Goal: Task Accomplishment & Management: Manage account settings

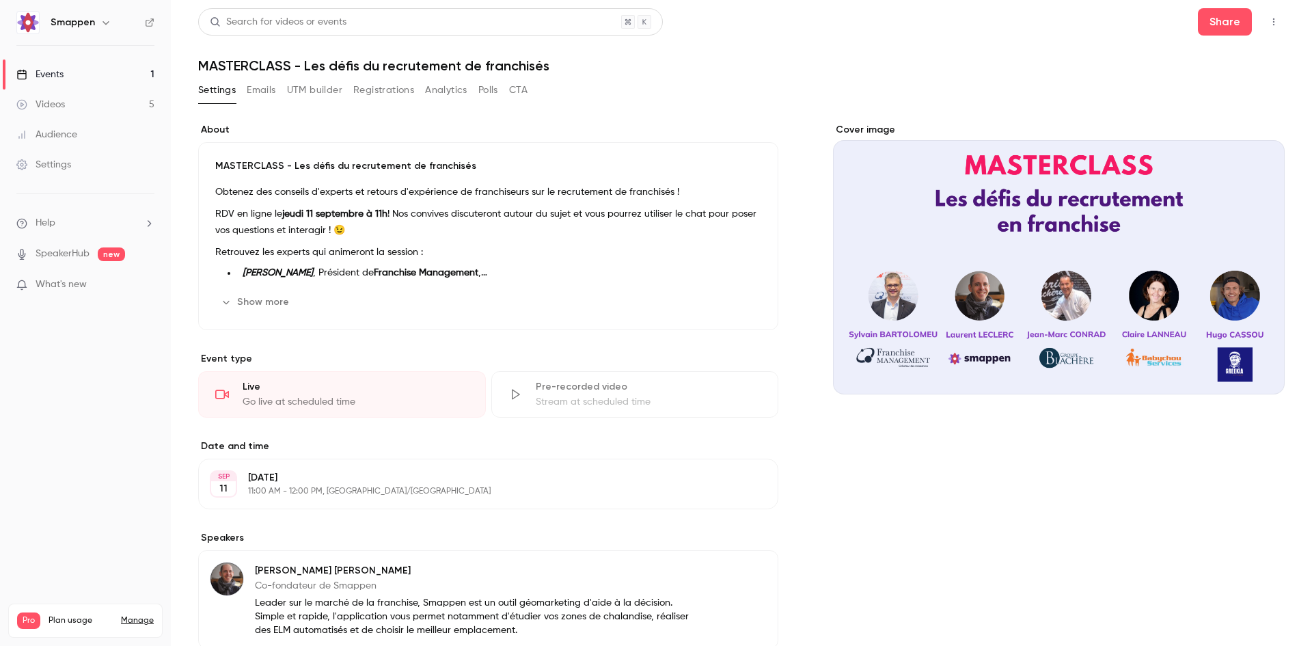
click at [269, 98] on button "Emails" at bounding box center [261, 90] width 29 height 22
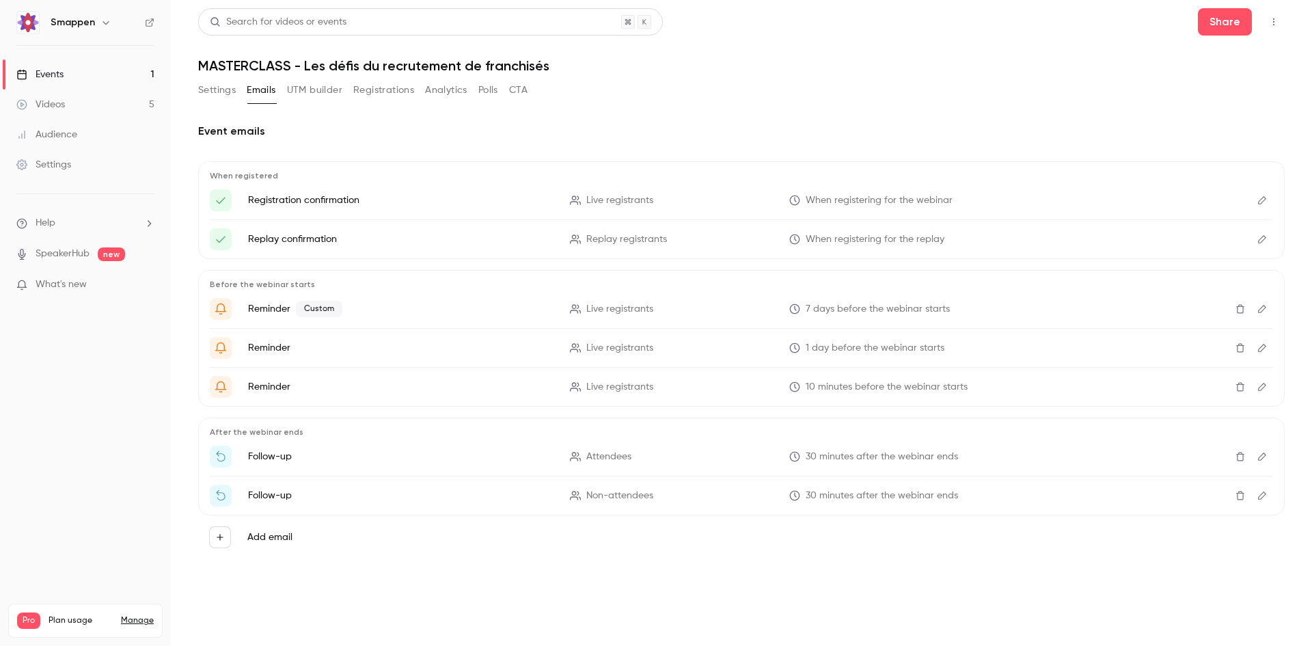
click at [206, 90] on button "Settings" at bounding box center [217, 90] width 38 height 22
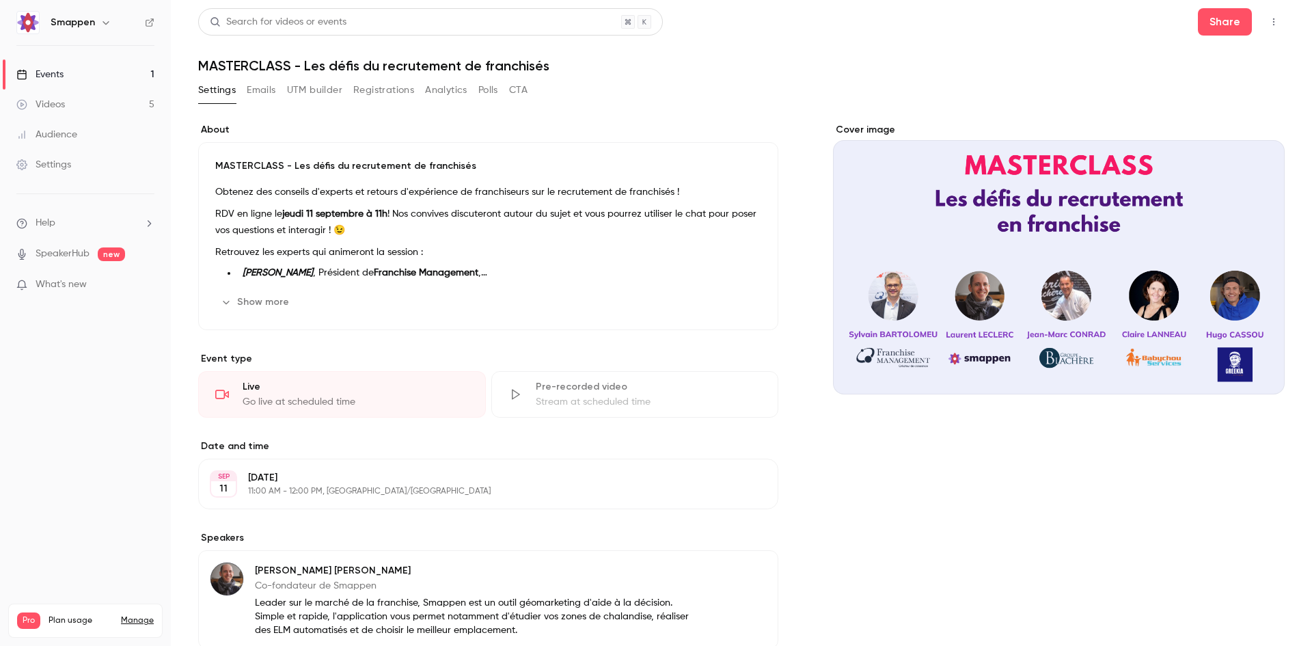
click at [379, 90] on button "Registrations" at bounding box center [383, 90] width 61 height 22
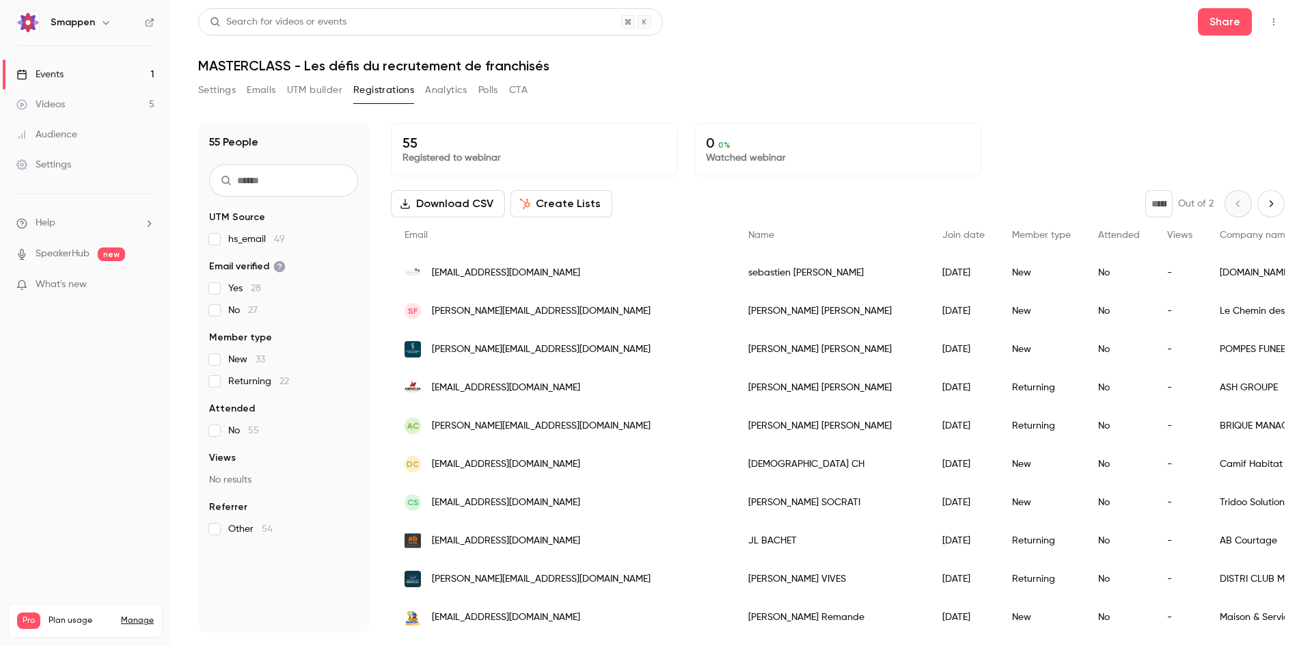
click at [213, 93] on button "Settings" at bounding box center [217, 90] width 38 height 22
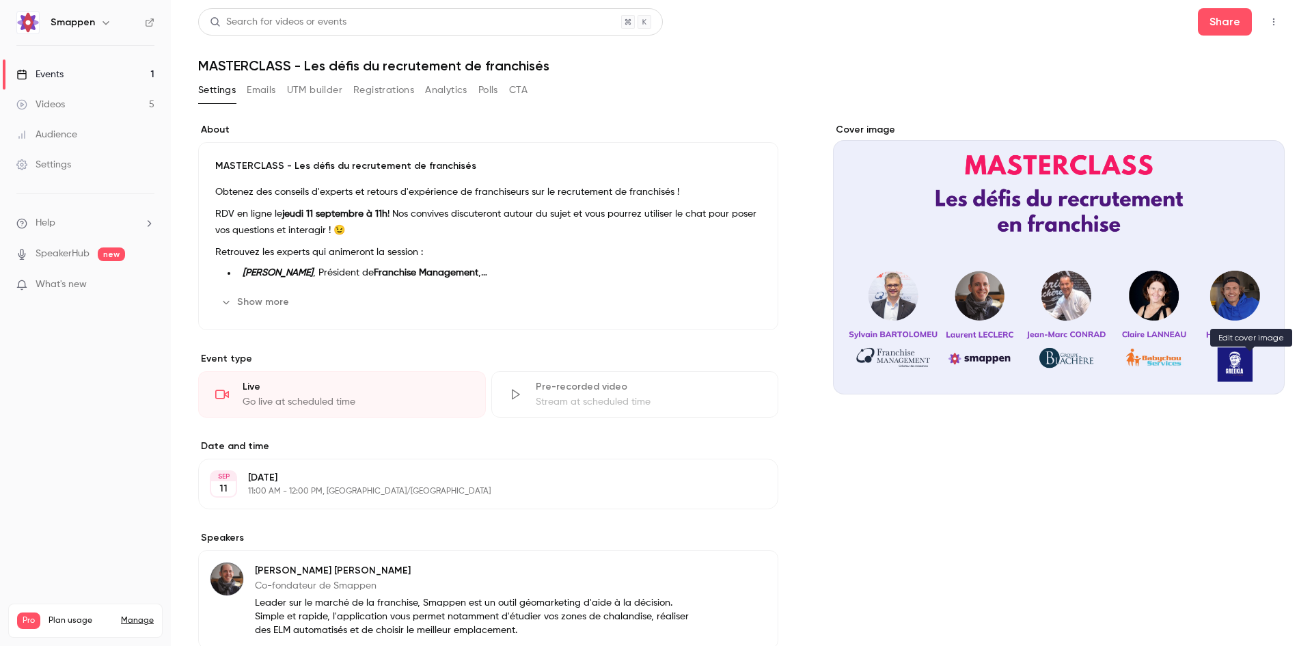
click at [1253, 364] on icon "Cover image" at bounding box center [1260, 369] width 15 height 11
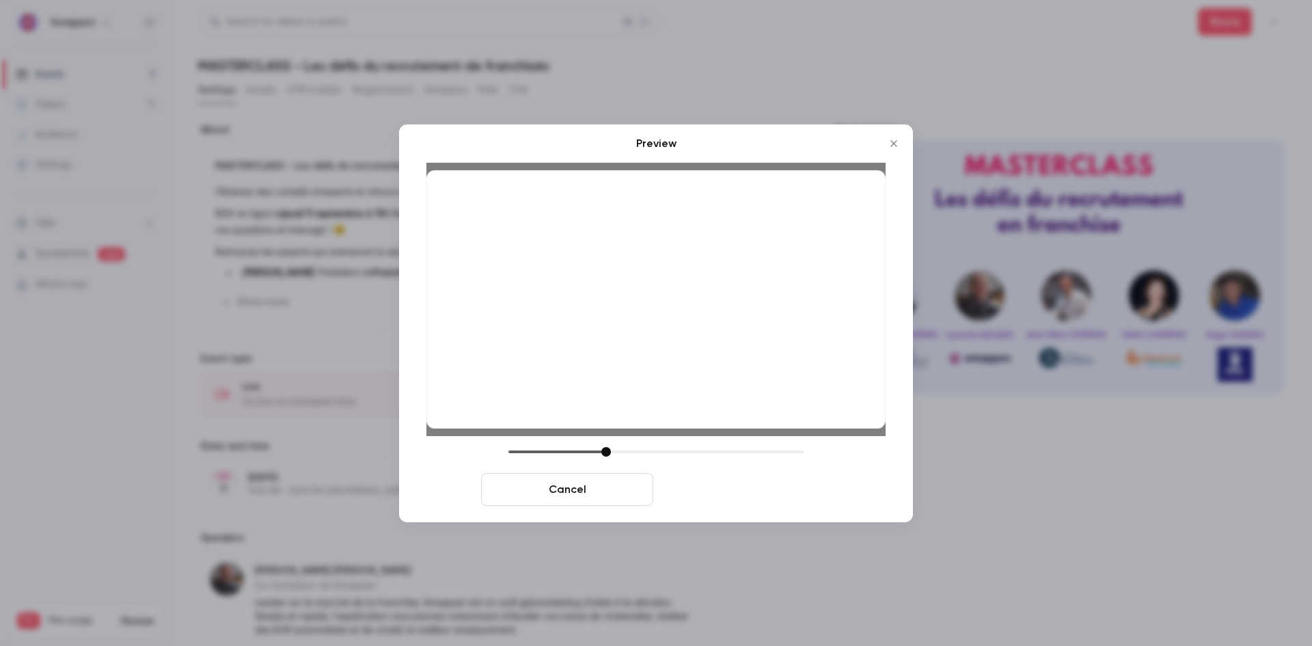
click at [731, 492] on button "Save cover" at bounding box center [745, 489] width 172 height 33
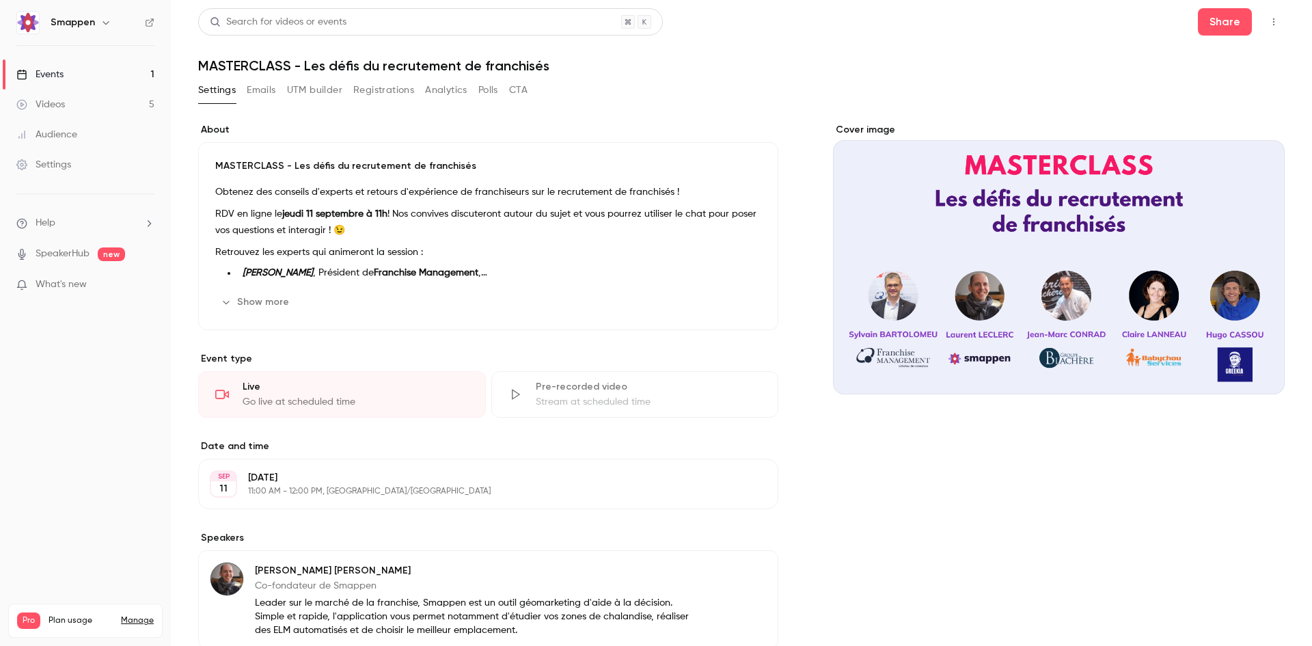
click at [262, 88] on button "Emails" at bounding box center [261, 90] width 29 height 22
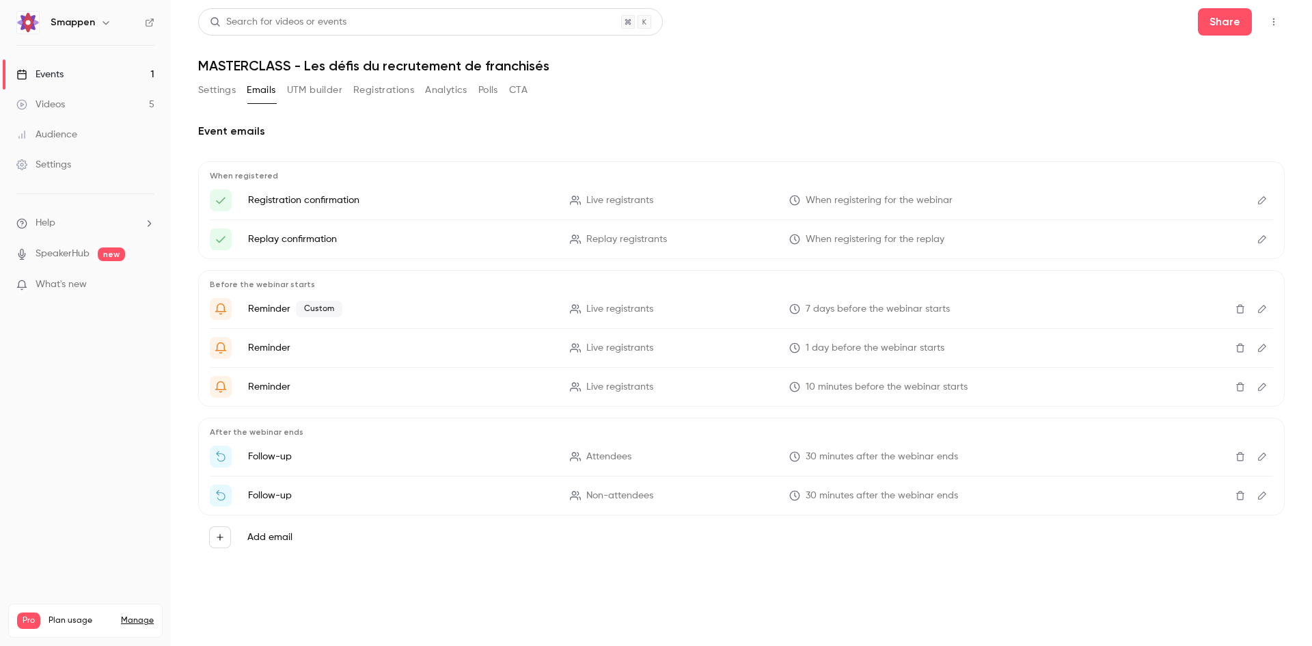
click at [223, 89] on button "Settings" at bounding box center [217, 90] width 38 height 22
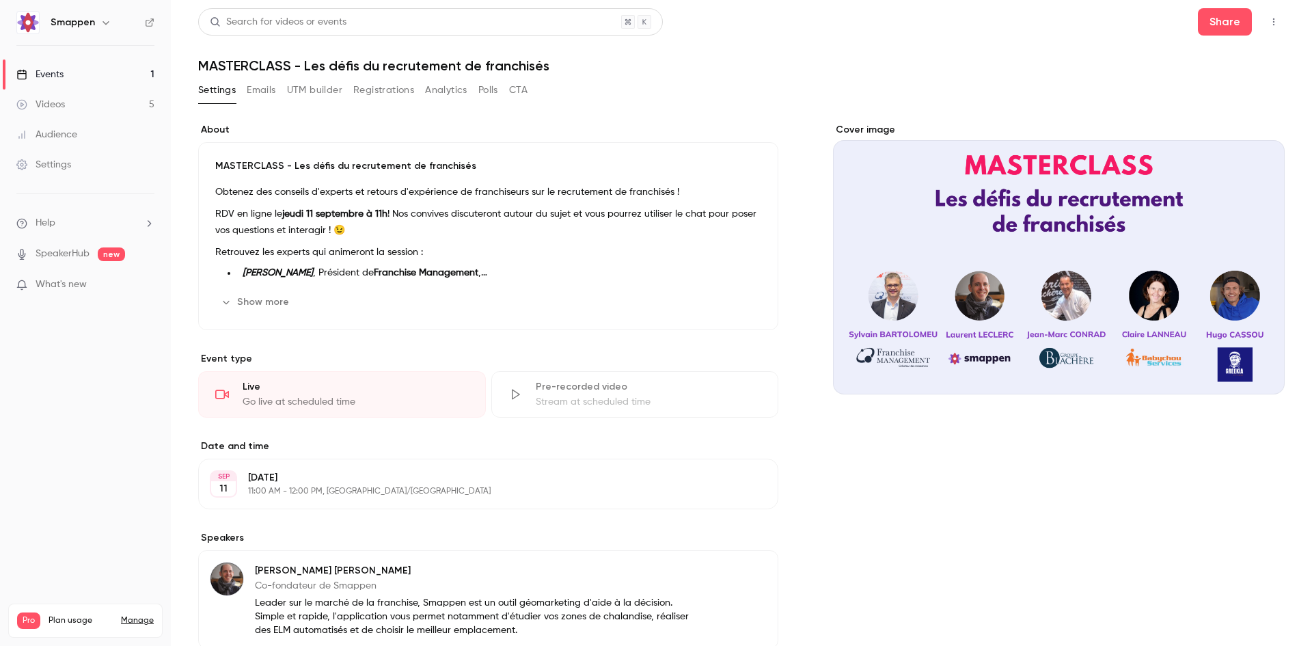
click at [274, 90] on button "Emails" at bounding box center [261, 90] width 29 height 22
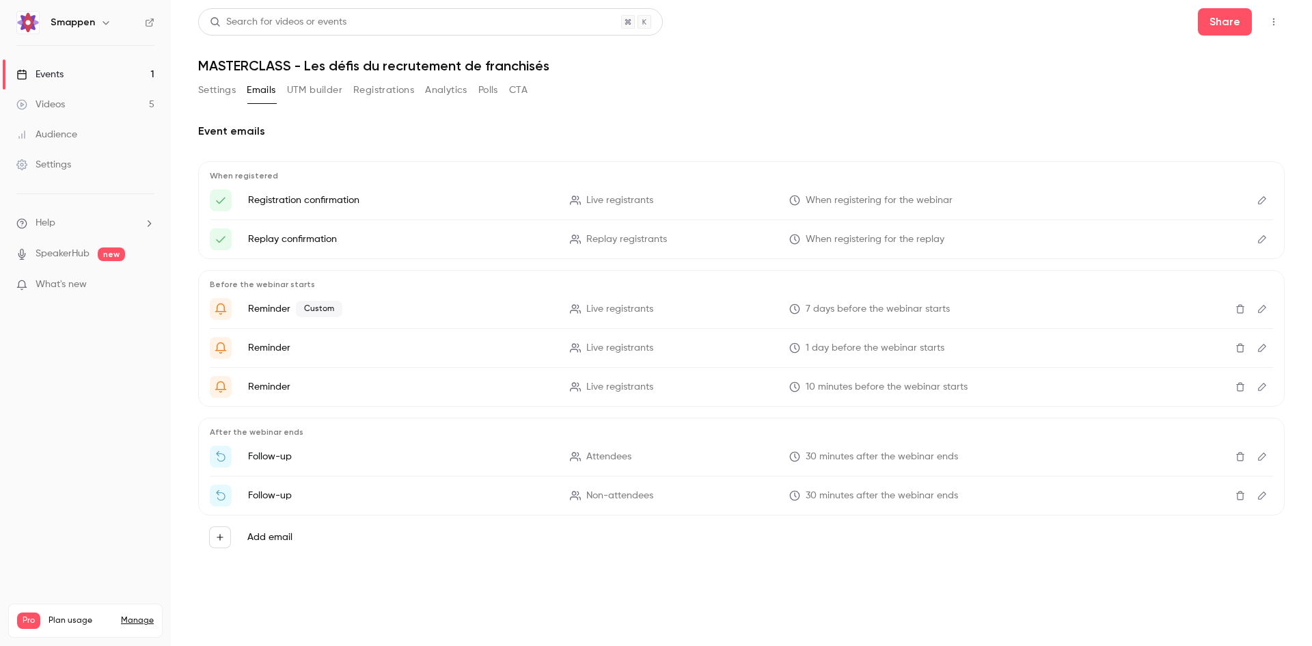
click at [212, 93] on button "Settings" at bounding box center [217, 90] width 38 height 22
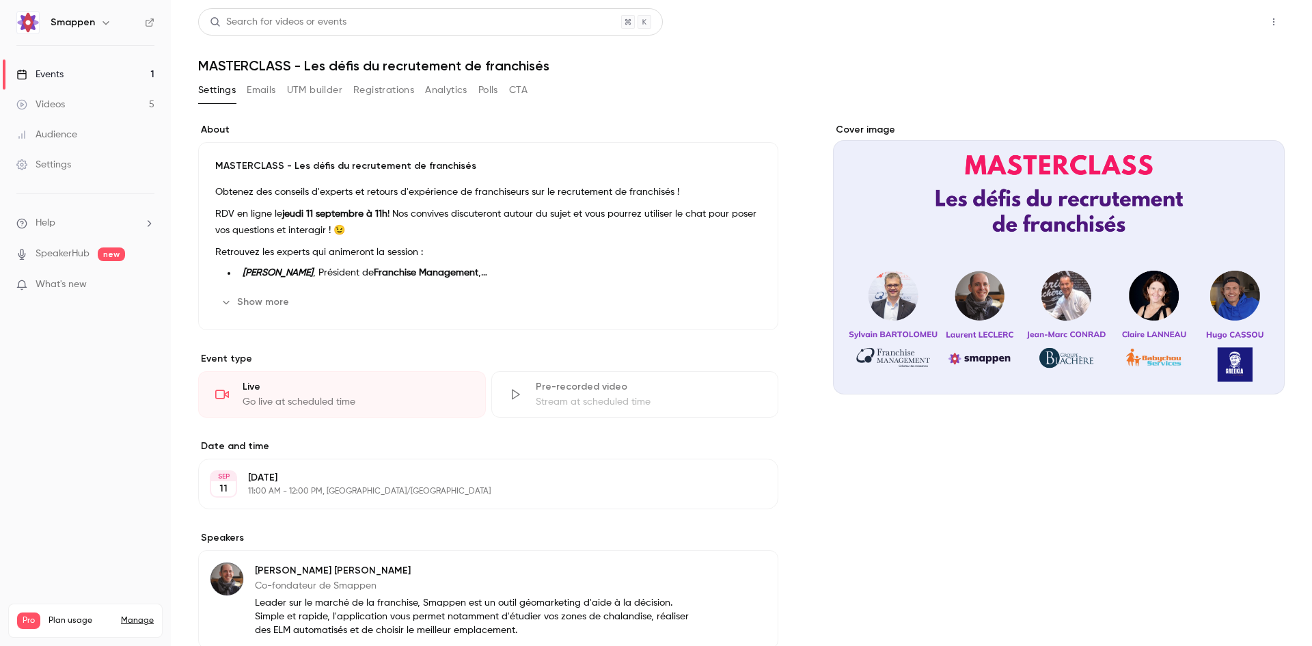
click at [1199, 29] on button "Share" at bounding box center [1225, 21] width 54 height 27
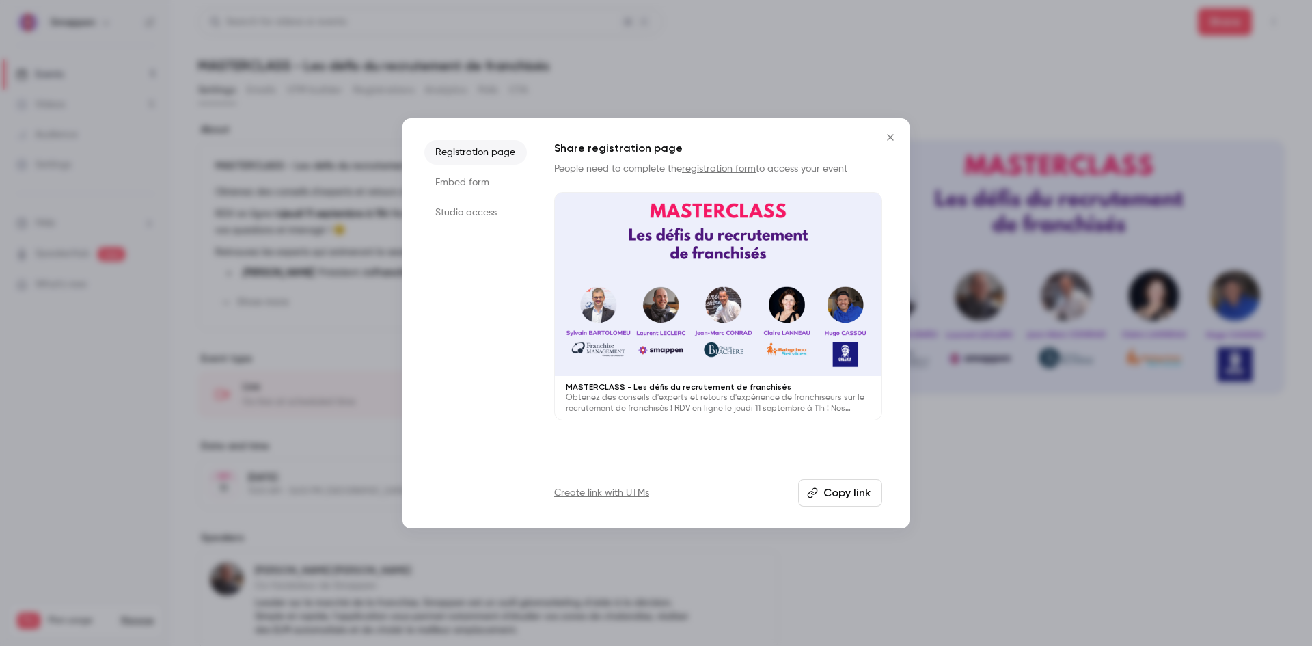
click at [889, 135] on icon "Close" at bounding box center [890, 137] width 16 height 11
